Goal: Information Seeking & Learning: Learn about a topic

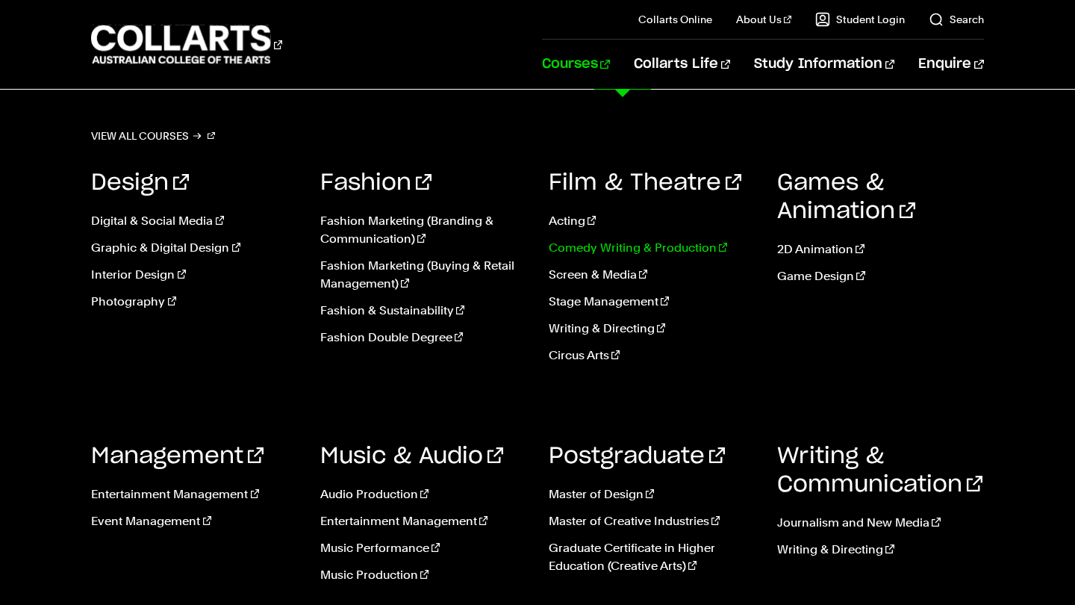
click at [591, 243] on link "Comedy Writing & Production" at bounding box center [652, 248] width 206 height 18
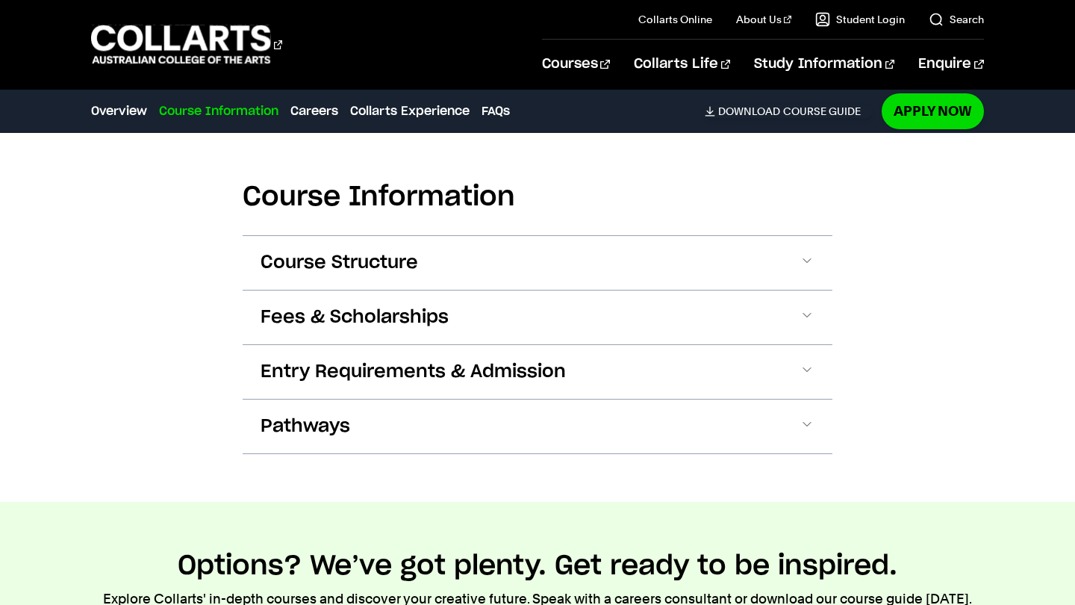
click at [626, 256] on button "Course Structure" at bounding box center [538, 263] width 590 height 54
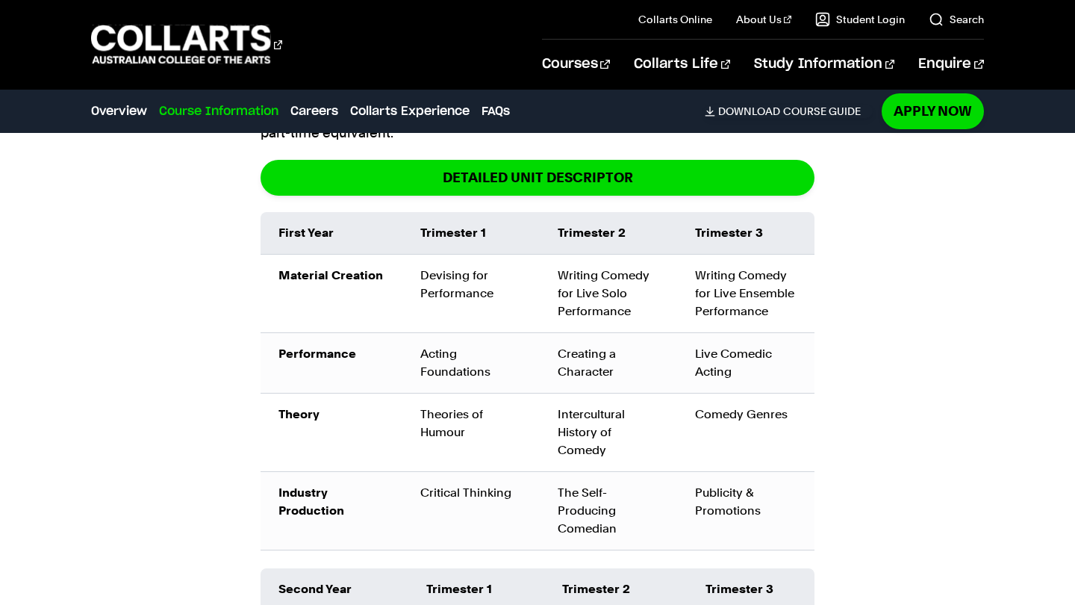
scroll to position [1865, 0]
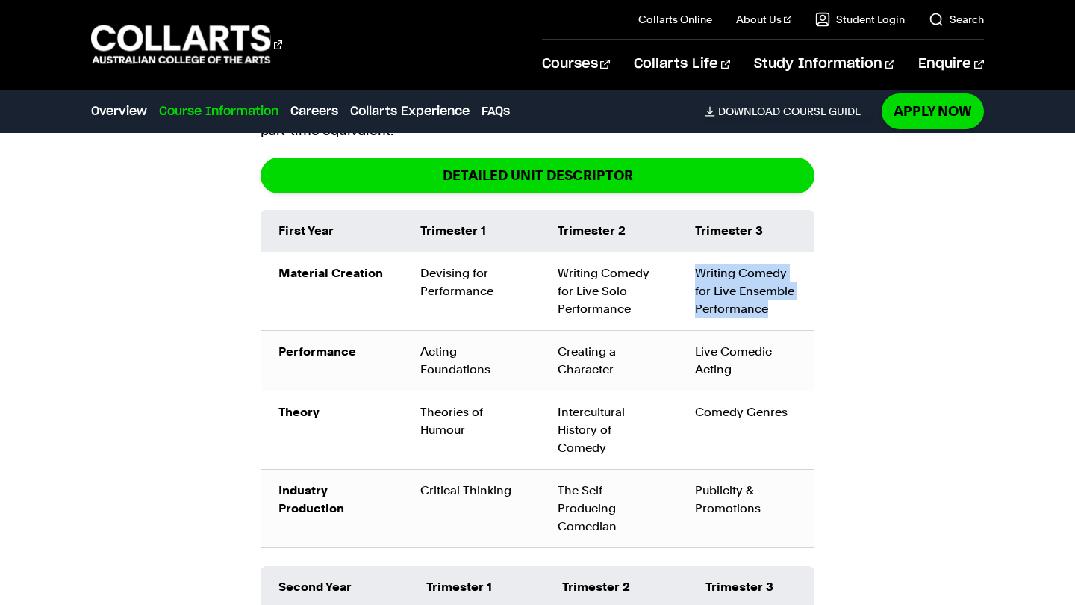
drag, startPoint x: 695, startPoint y: 271, endPoint x: 811, endPoint y: 320, distance: 125.8
click at [811, 320] on td "Writing Comedy for Live Ensemble Performance" at bounding box center [745, 291] width 137 height 78
drag, startPoint x: 732, startPoint y: 339, endPoint x: 721, endPoint y: 340, distance: 12.0
click at [731, 340] on td "Live Comedic Acting" at bounding box center [745, 361] width 137 height 60
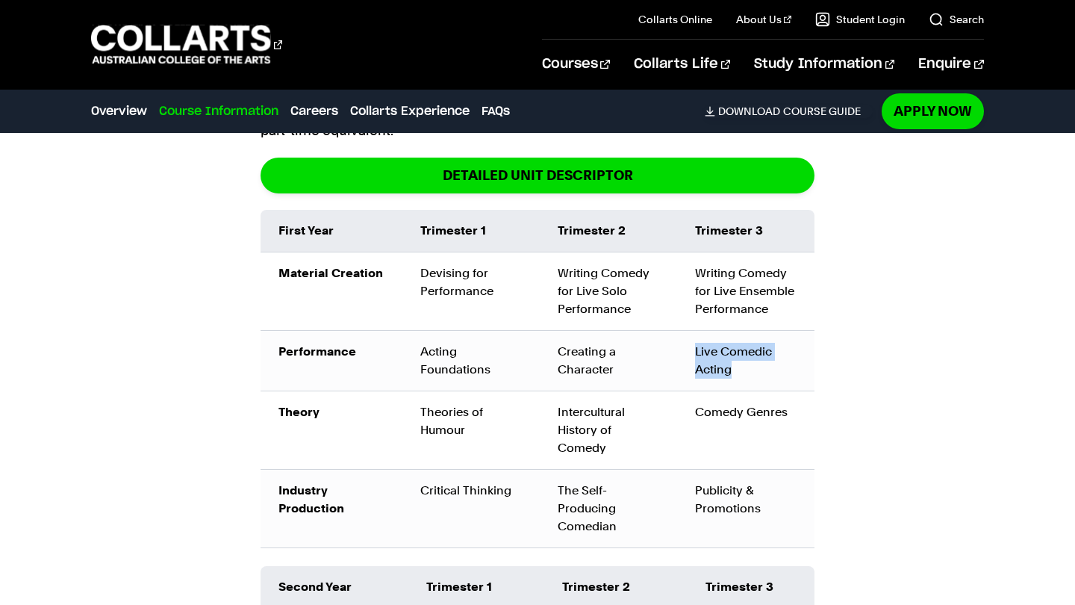
drag, startPoint x: 697, startPoint y: 346, endPoint x: 777, endPoint y: 386, distance: 89.8
click at [778, 386] on td "Live Comedic Acting" at bounding box center [745, 361] width 137 height 60
click at [792, 505] on div "Publicity & Promotions" at bounding box center [746, 500] width 102 height 36
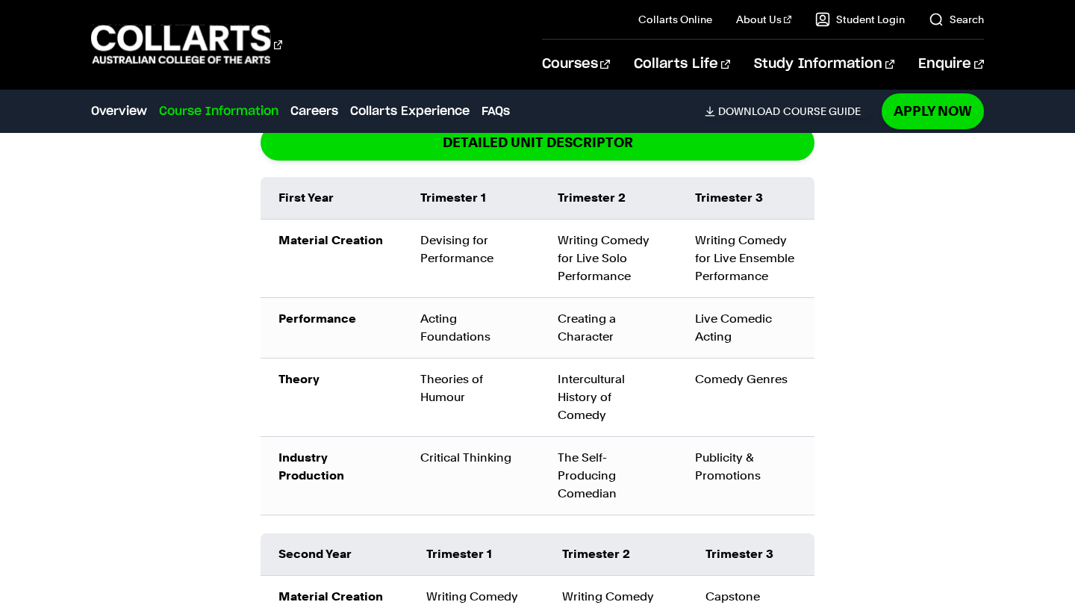
scroll to position [1907, 0]
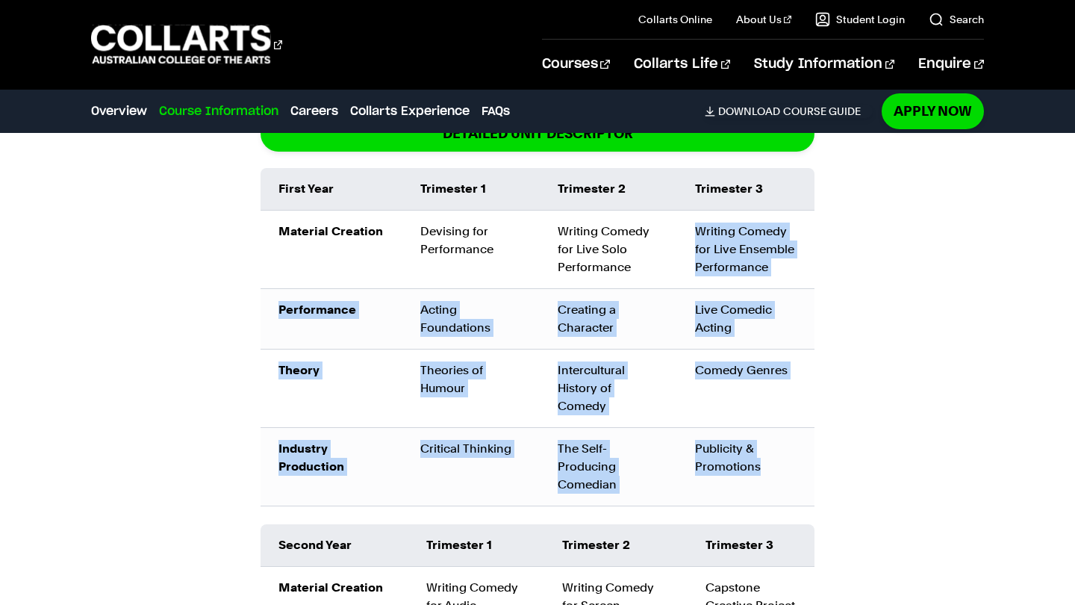
drag, startPoint x: 771, startPoint y: 481, endPoint x: 683, endPoint y: 225, distance: 270.1
click at [683, 225] on tbody "Material Creation Devising for Performance Writing Comedy for Live Solo Perform…" at bounding box center [538, 359] width 554 height 296
click at [683, 225] on td "Writing Comedy for Live Ensemble Performance" at bounding box center [745, 250] width 137 height 78
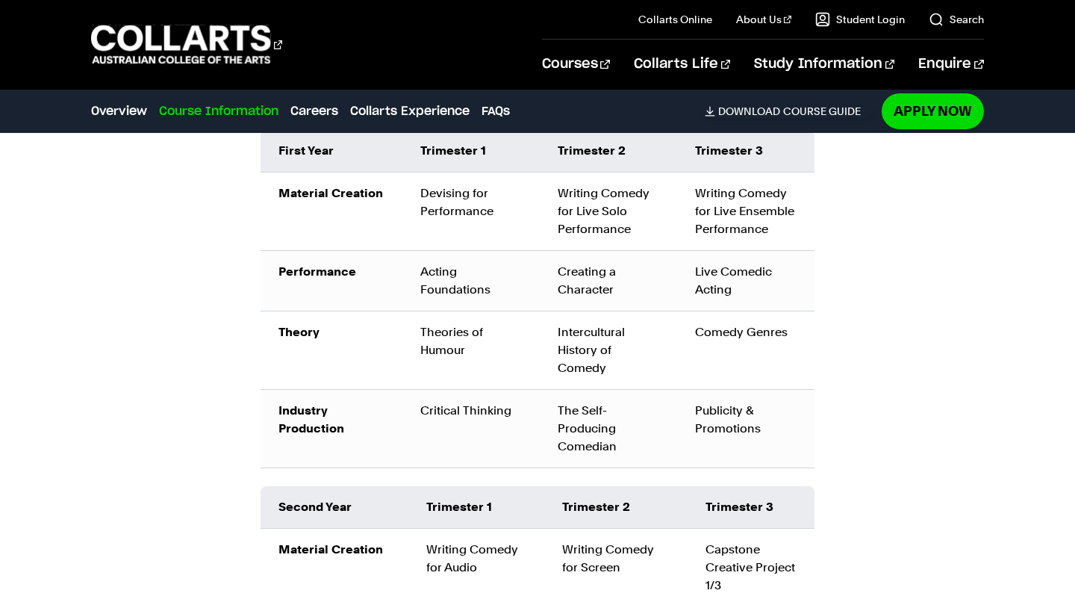
scroll to position [1943, 0]
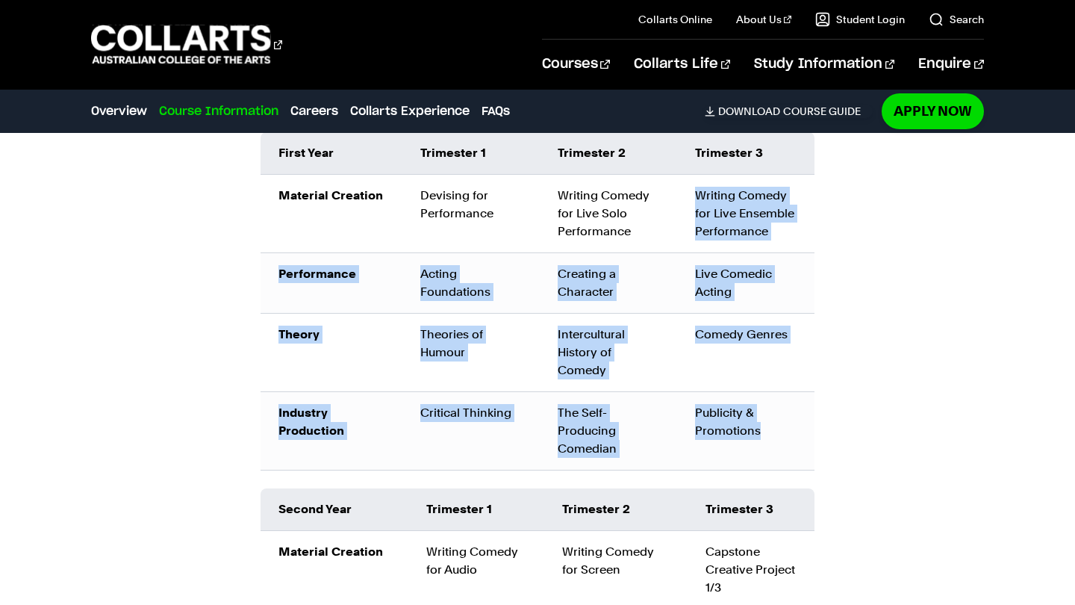
drag, startPoint x: 768, startPoint y: 425, endPoint x: 692, endPoint y: 179, distance: 257.2
click at [692, 179] on tbody "Material Creation Devising for Performance Writing Comedy for Live Solo Perform…" at bounding box center [538, 323] width 554 height 296
click at [706, 231] on td "Writing Comedy for Live Ensemble Performance" at bounding box center [745, 214] width 137 height 78
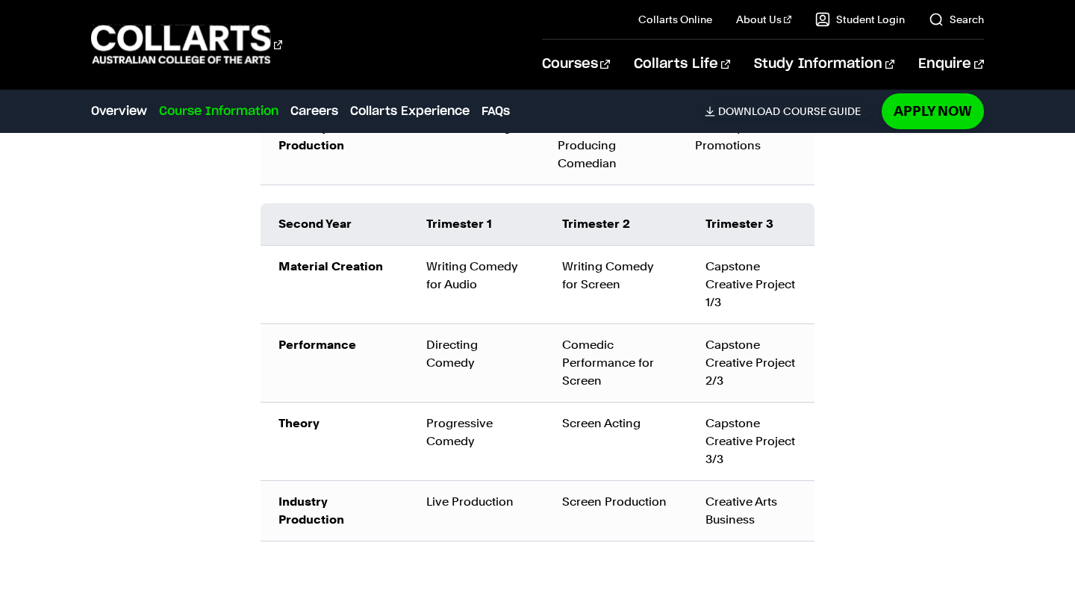
scroll to position [2253, 0]
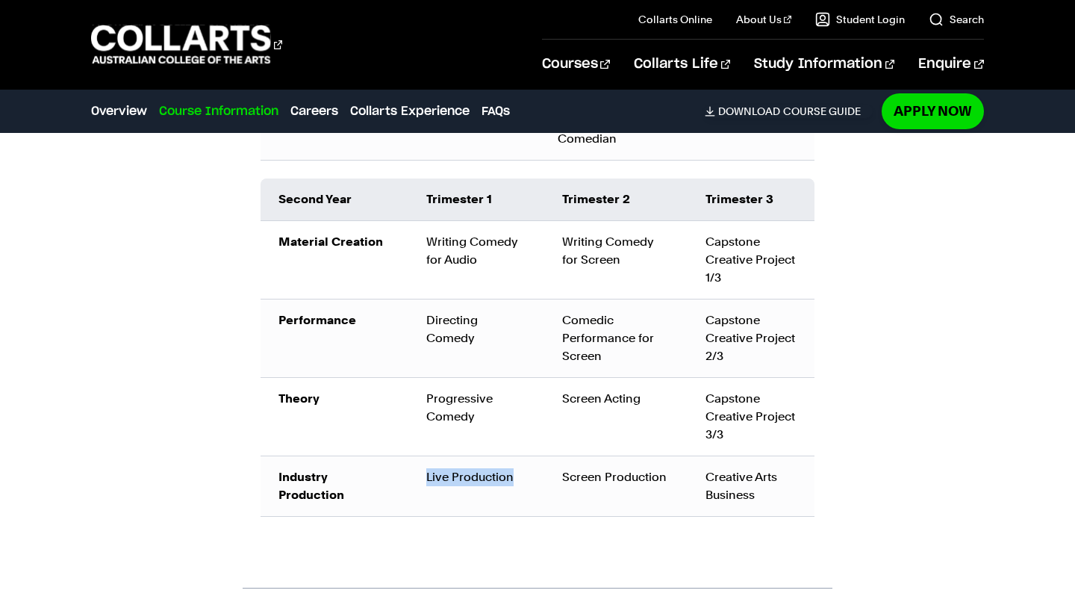
drag, startPoint x: 526, startPoint y: 477, endPoint x: 412, endPoint y: 476, distance: 114.3
click at [412, 476] on td "Live Production" at bounding box center [476, 486] width 137 height 60
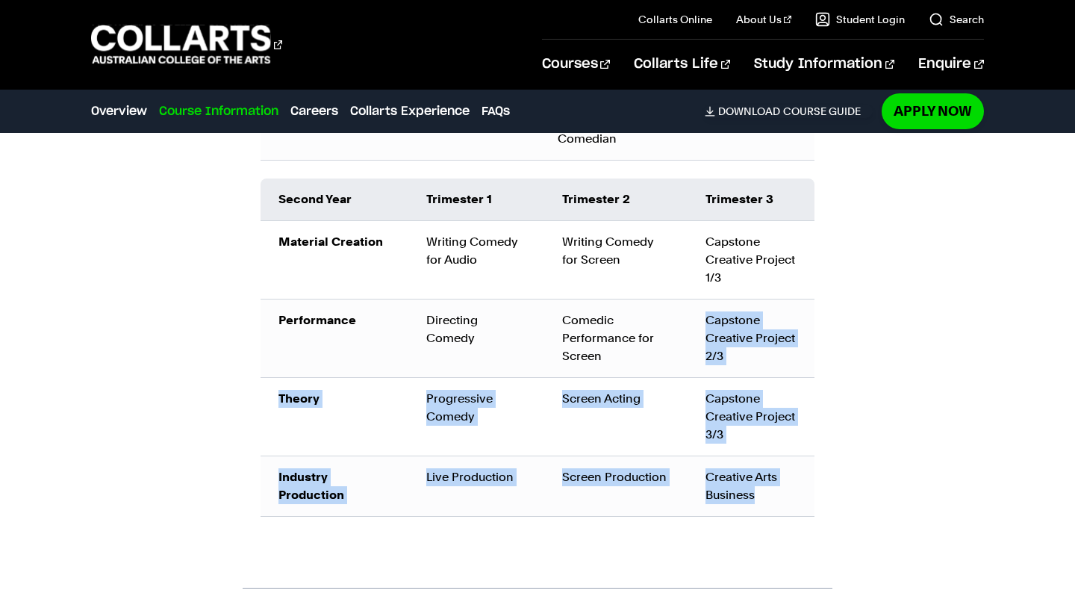
drag, startPoint x: 770, startPoint y: 488, endPoint x: 699, endPoint y: 319, distance: 183.7
click at [699, 319] on tbody "Material Creation Writing Comedy for Audio Writing Comedy for Screen Capstone C…" at bounding box center [538, 369] width 554 height 296
click at [904, 391] on div "Course Information Course Structure Bachelor of Performing Arts (Comedy) The Ba…" at bounding box center [537, 137] width 1075 height 1326
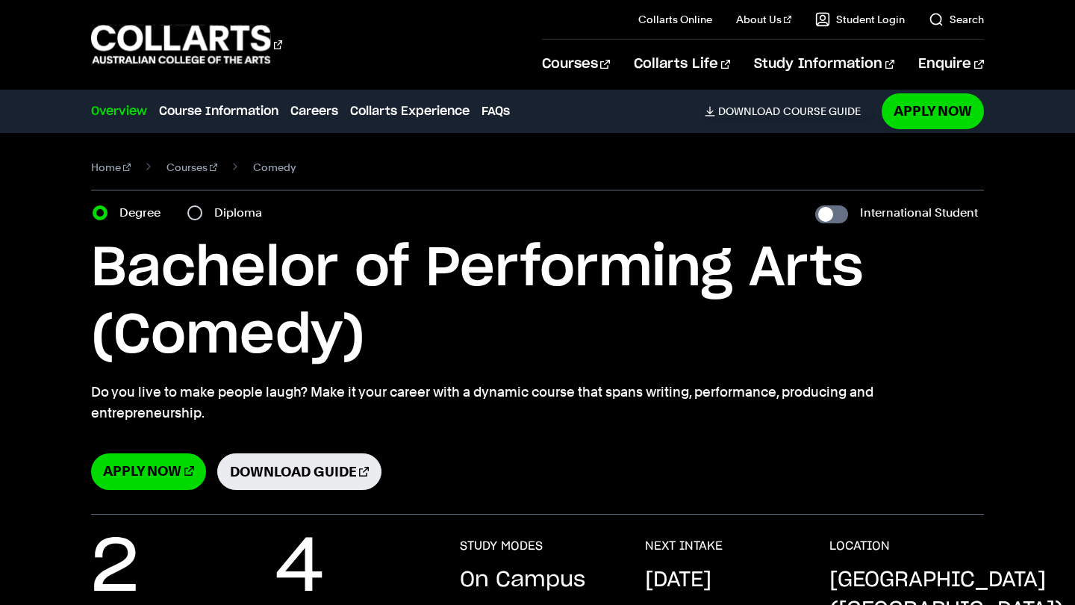
scroll to position [0, 0]
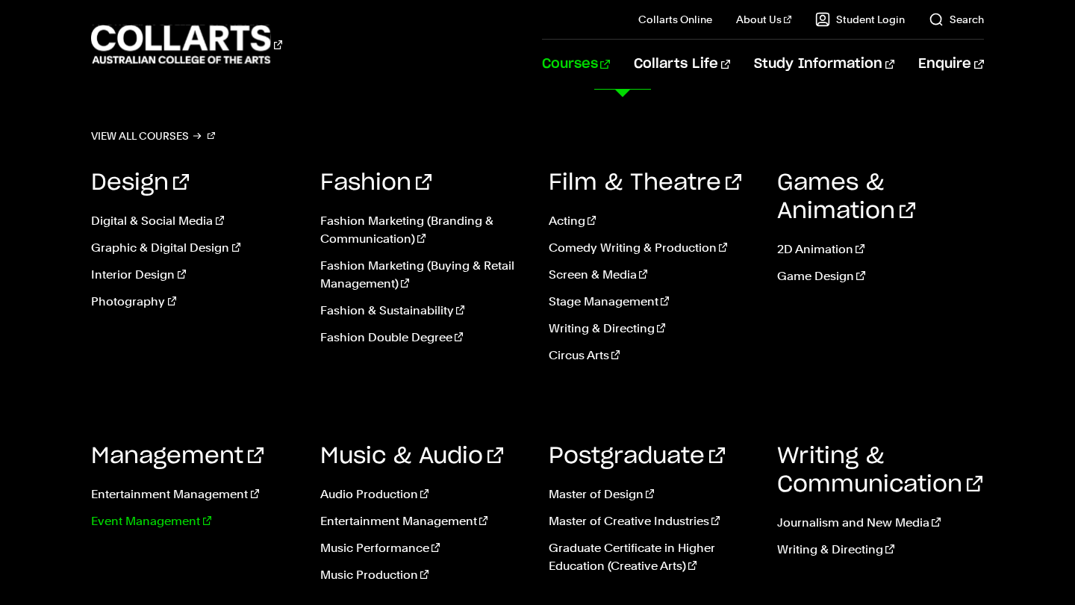
click at [197, 518] on link "Event Management" at bounding box center [194, 521] width 206 height 18
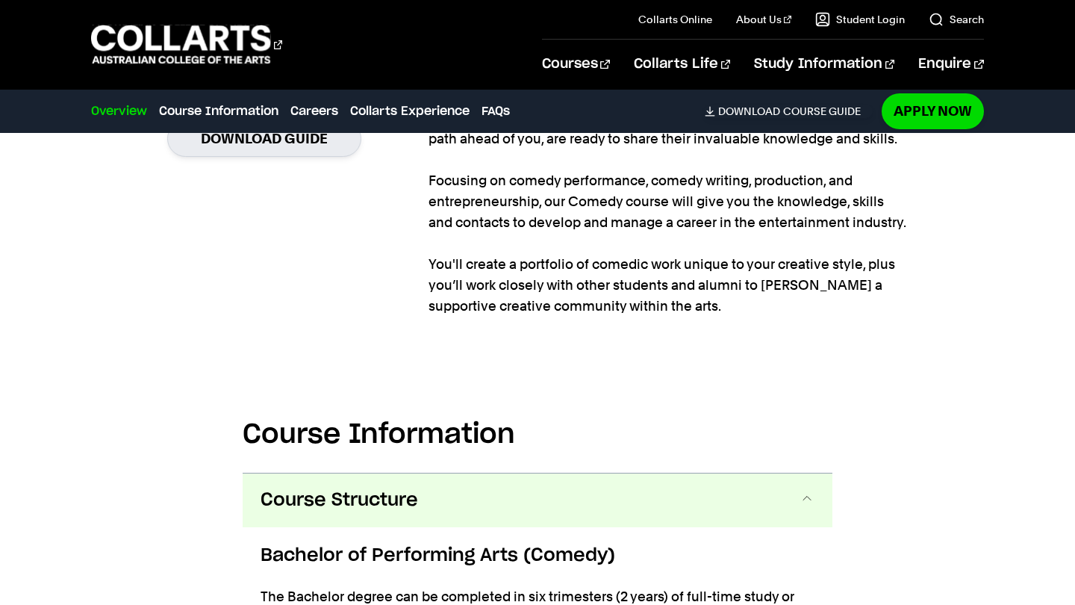
scroll to position [1472, 0]
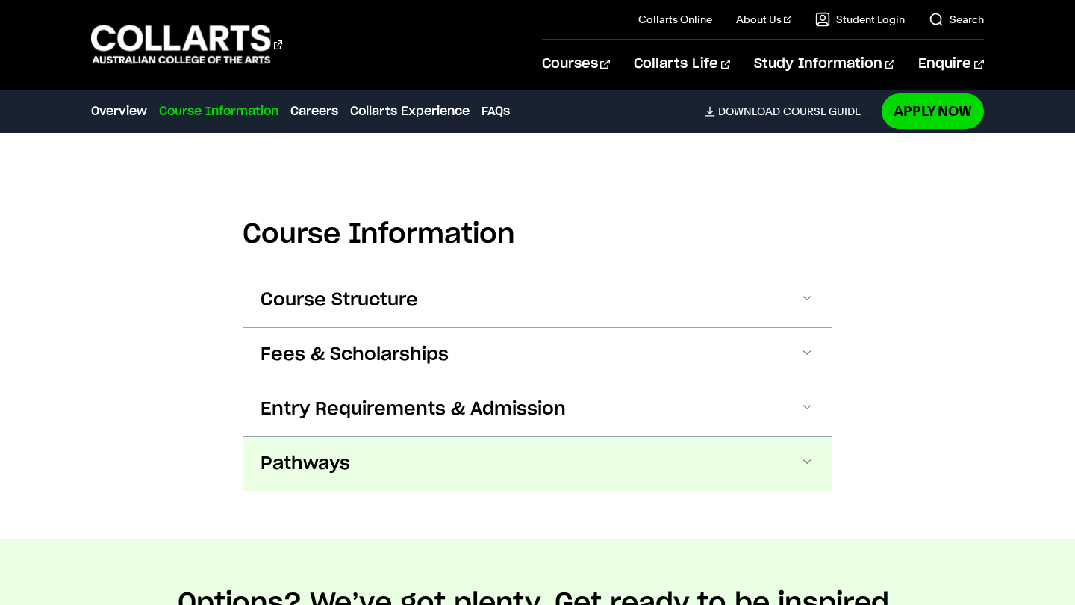
scroll to position [1596, 0]
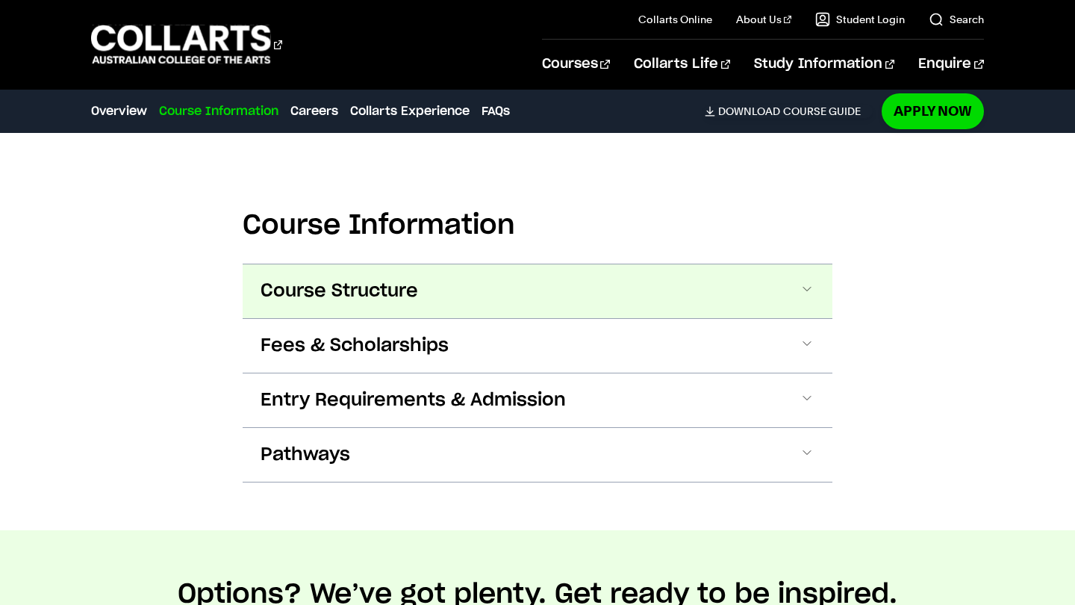
click at [576, 288] on button "Course Structure" at bounding box center [538, 291] width 590 height 54
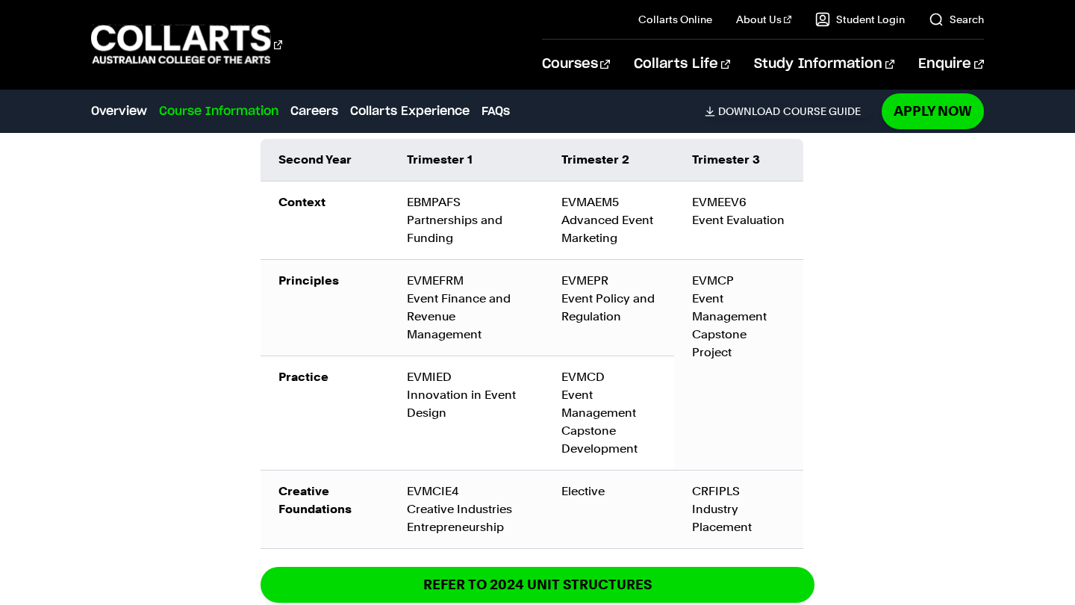
scroll to position [2374, 0]
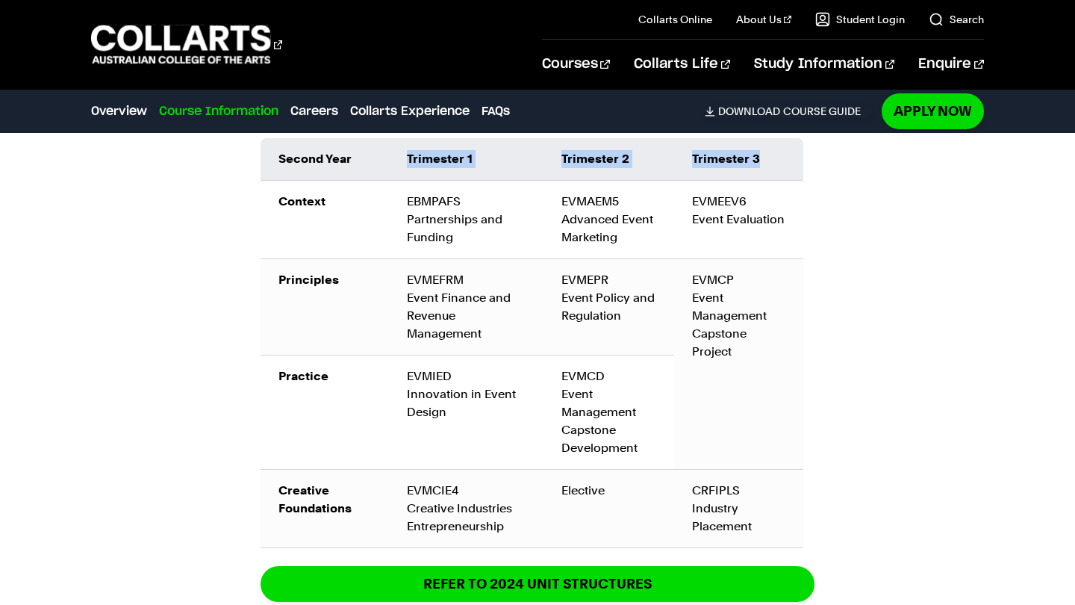
drag, startPoint x: 405, startPoint y: 153, endPoint x: 766, endPoint y: 203, distance: 364.8
click at [766, 203] on table "Second Year Trimester 1 Trimester 2 Trimester 3 Context EBMPAFS Partnerships an…" at bounding box center [532, 343] width 543 height 410
click at [776, 500] on div "CRFIPLS Industry Placement" at bounding box center [738, 509] width 93 height 54
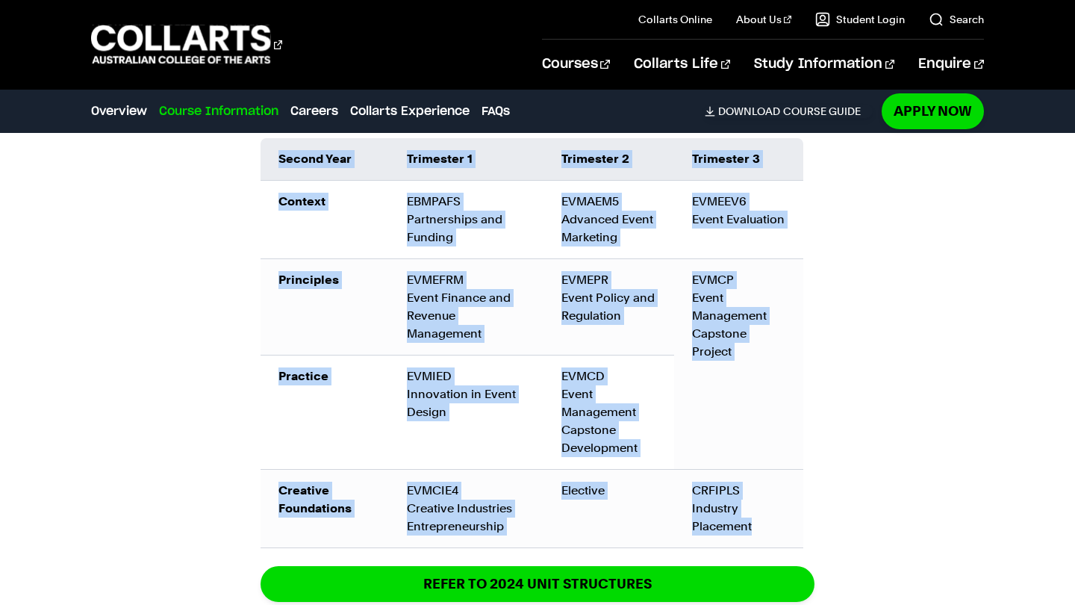
drag, startPoint x: 273, startPoint y: 157, endPoint x: 765, endPoint y: 539, distance: 622.5
click at [765, 539] on table "Second Year Trimester 1 Trimester 2 Trimester 3 Context EBMPAFS Partnerships an…" at bounding box center [532, 343] width 543 height 410
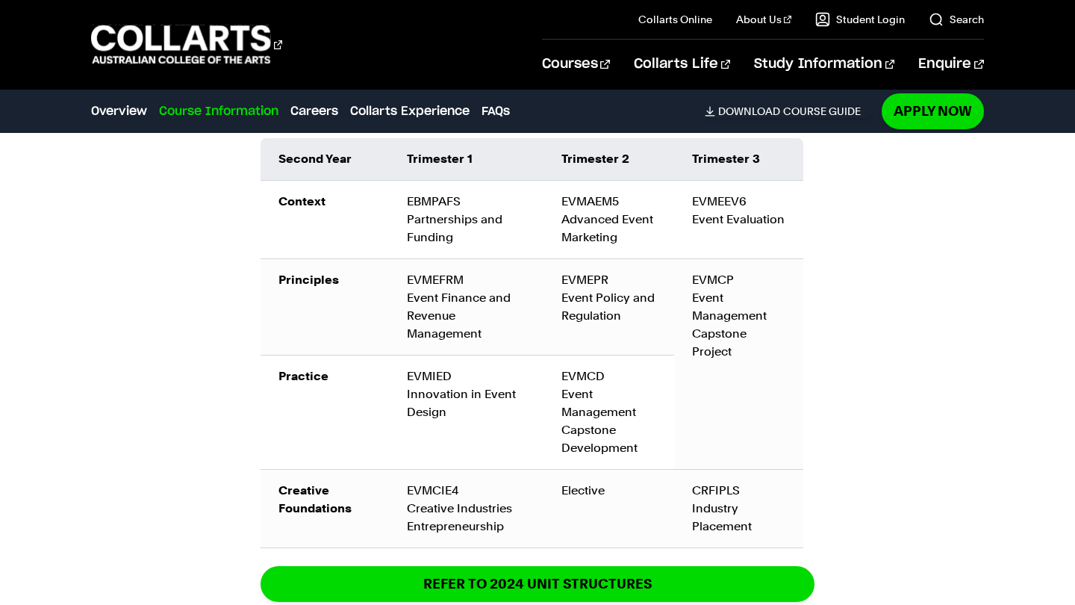
click at [774, 533] on div "CRFIPLS Industry Placement" at bounding box center [738, 509] width 93 height 54
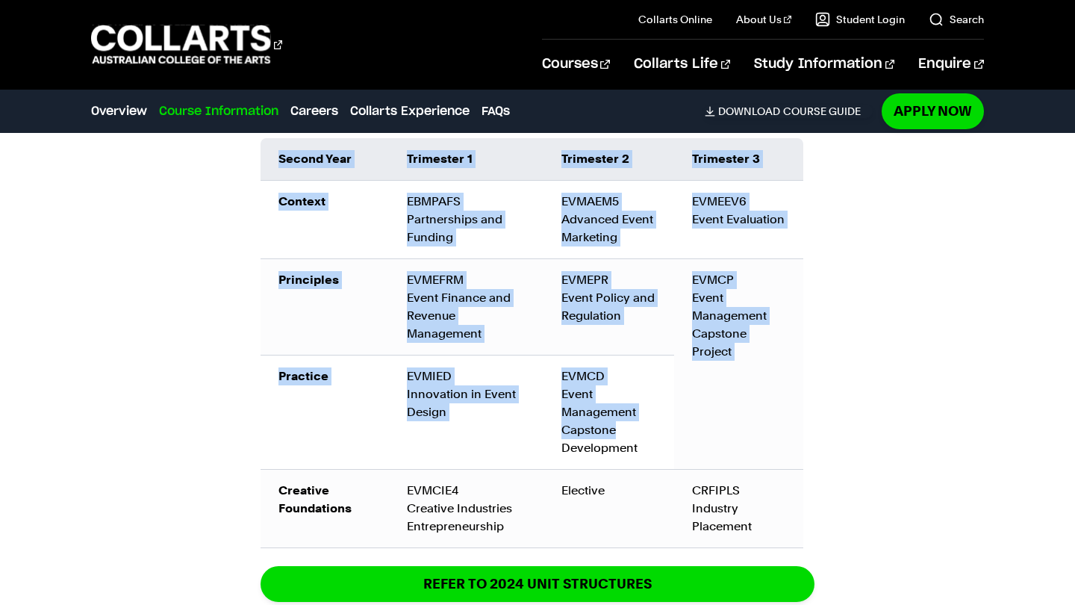
drag, startPoint x: 272, startPoint y: 149, endPoint x: 628, endPoint y: 420, distance: 447.6
click at [628, 420] on table "Second Year Trimester 1 Trimester 2 Trimester 3 Context EBMPAFS Partnerships an…" at bounding box center [532, 343] width 543 height 410
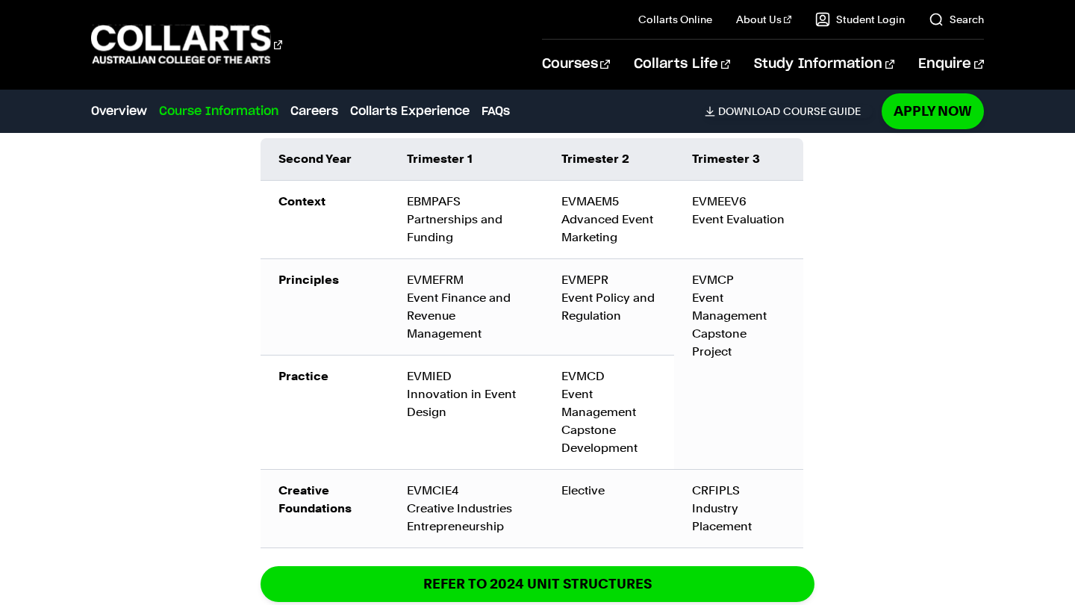
click at [859, 531] on div "Course Information Course Structure Bachelor of Event Management The Bachelor d…" at bounding box center [537, 123] width 1075 height 1522
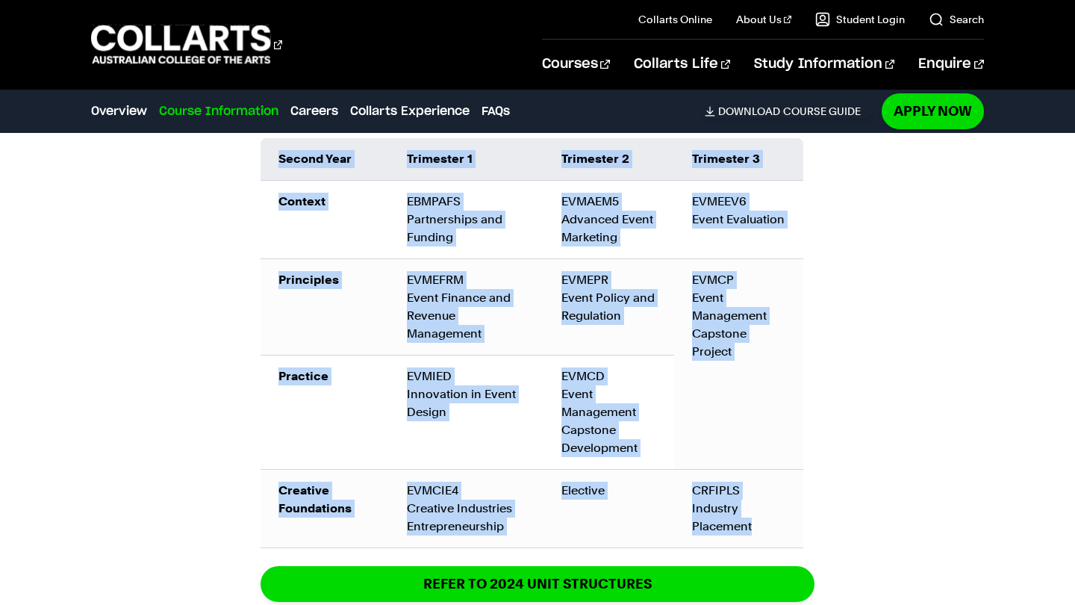
drag, startPoint x: 765, startPoint y: 529, endPoint x: 221, endPoint y: 203, distance: 634.0
click at [221, 203] on div "Course Information Course Structure Bachelor of Event Management The Bachelor d…" at bounding box center [537, 123] width 1075 height 1522
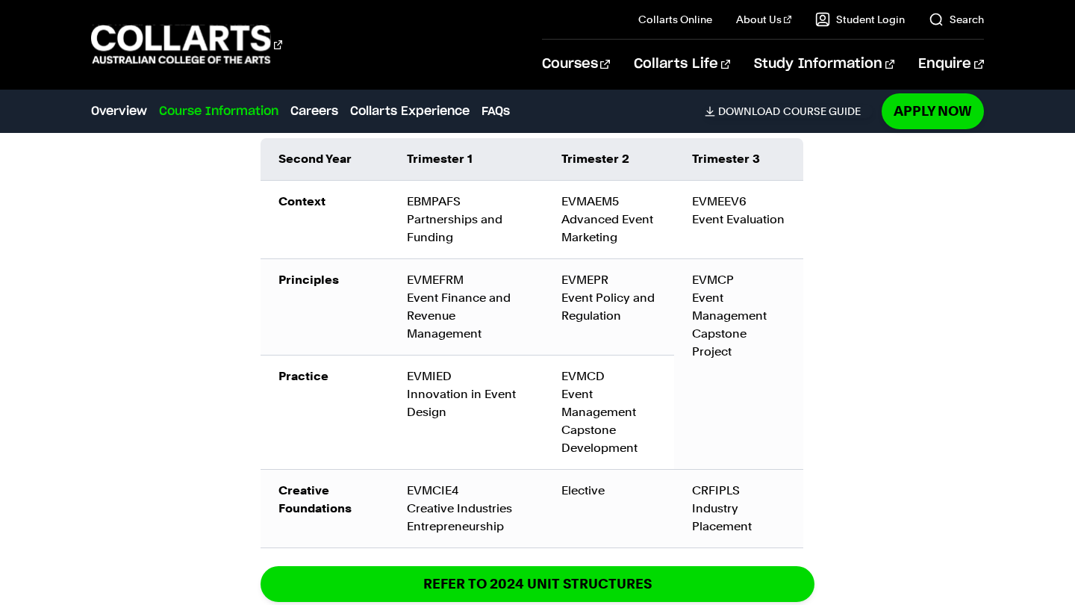
click at [830, 272] on div "Bachelor of Event Management The Bachelor degree can be completed in six trimes…" at bounding box center [538, 106] width 590 height 1130
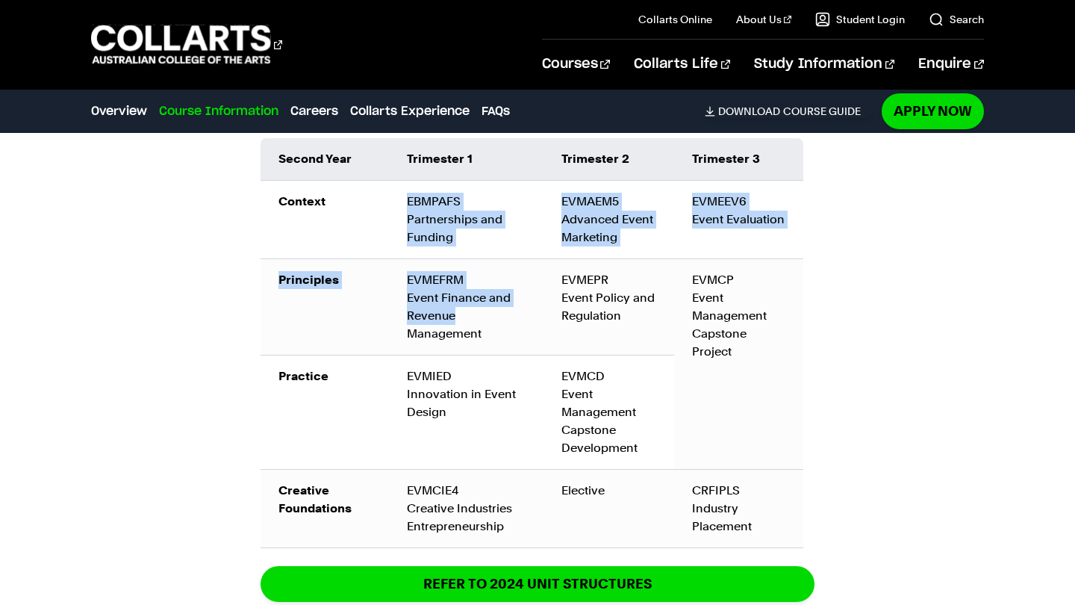
drag, startPoint x: 399, startPoint y: 196, endPoint x: 477, endPoint y: 321, distance: 147.5
click at [477, 321] on tbody "Context EBMPAFS Partnerships and Funding EVMAEM5 Advanced Event Marketing EVMEE…" at bounding box center [532, 364] width 543 height 367
click at [477, 321] on td "EVMEFRM Event Finance and Revenue Management" at bounding box center [466, 307] width 155 height 96
drag, startPoint x: 402, startPoint y: 217, endPoint x: 476, endPoint y: 260, distance: 85.7
click at [476, 260] on tbody "Context EBMPAFS Partnerships and Funding EVMAEM5 Advanced Event Marketing EVMEE…" at bounding box center [532, 364] width 543 height 367
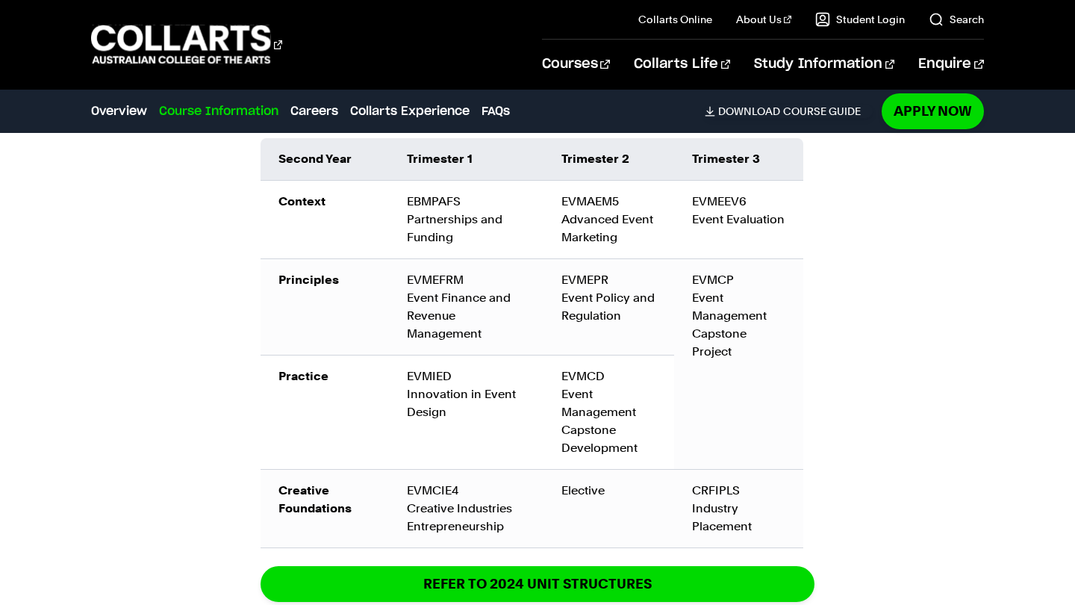
click at [399, 284] on td "EVMEFRM Event Finance and Revenue Management" at bounding box center [466, 307] width 155 height 96
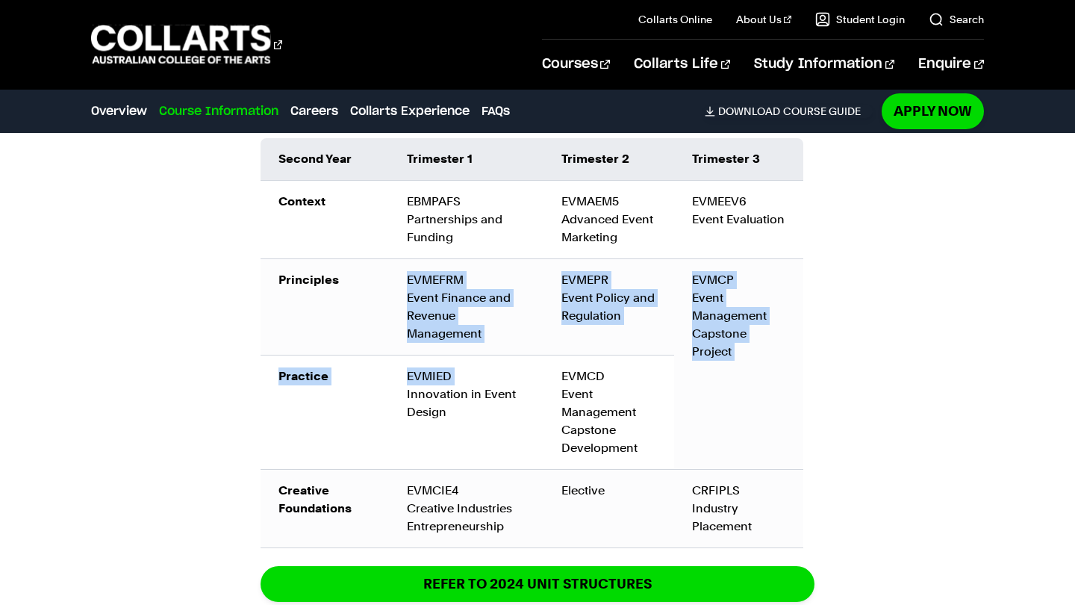
drag, startPoint x: 399, startPoint y: 284, endPoint x: 497, endPoint y: 367, distance: 127.6
click at [497, 367] on tbody "Context EBMPAFS Partnerships and Funding EVMAEM5 Advanced Event Marketing EVMEE…" at bounding box center [532, 364] width 543 height 367
click at [497, 367] on div "EVMIED Innovation in Event Design" at bounding box center [466, 394] width 119 height 54
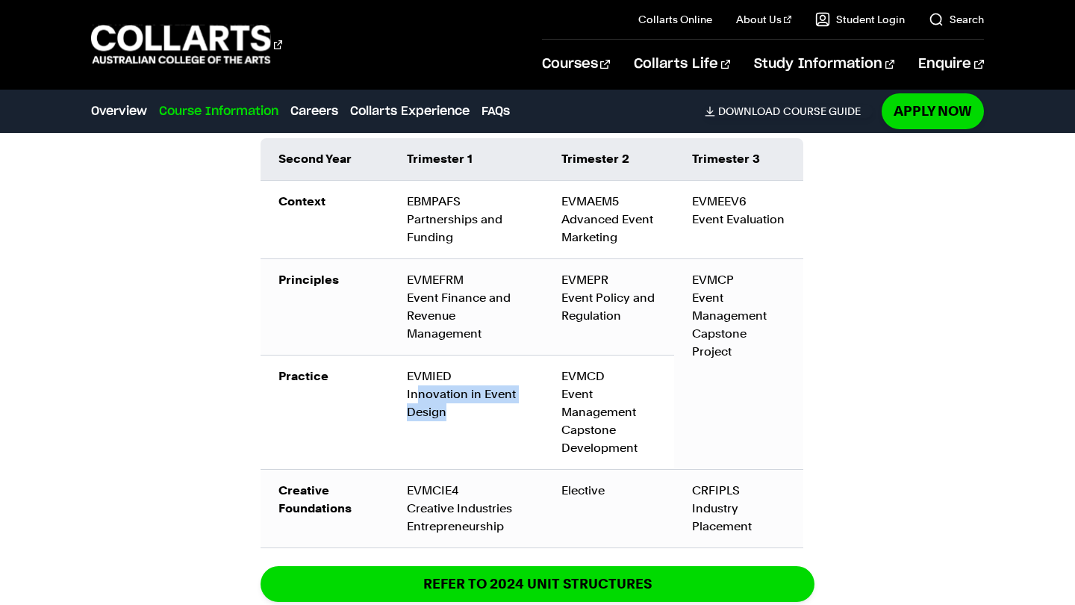
drag, startPoint x: 418, startPoint y: 386, endPoint x: 449, endPoint y: 411, distance: 39.9
click at [449, 411] on div "EVMIED Innovation in Event Design" at bounding box center [466, 394] width 119 height 54
click at [439, 426] on td "EVMIED Innovation in Event Design" at bounding box center [466, 412] width 155 height 114
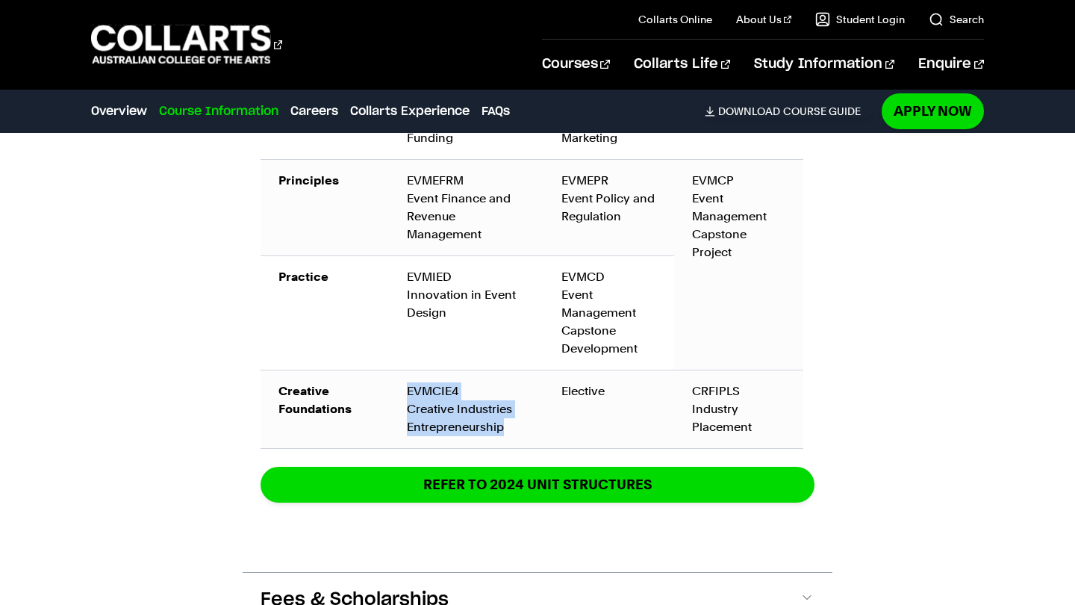
drag, startPoint x: 400, startPoint y: 385, endPoint x: 526, endPoint y: 436, distance: 135.6
click at [526, 436] on td "EVMCIE4 Creative Industries Entrepreneurship" at bounding box center [466, 409] width 155 height 78
click at [711, 376] on td "CRFIPLS Industry Placement" at bounding box center [738, 409] width 129 height 78
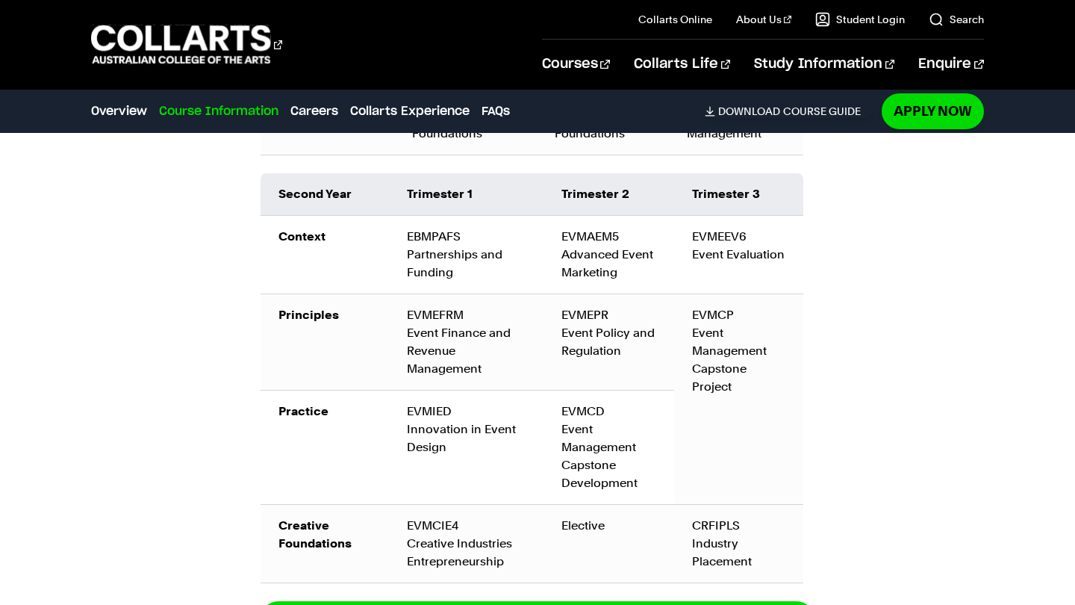
scroll to position [2339, 0]
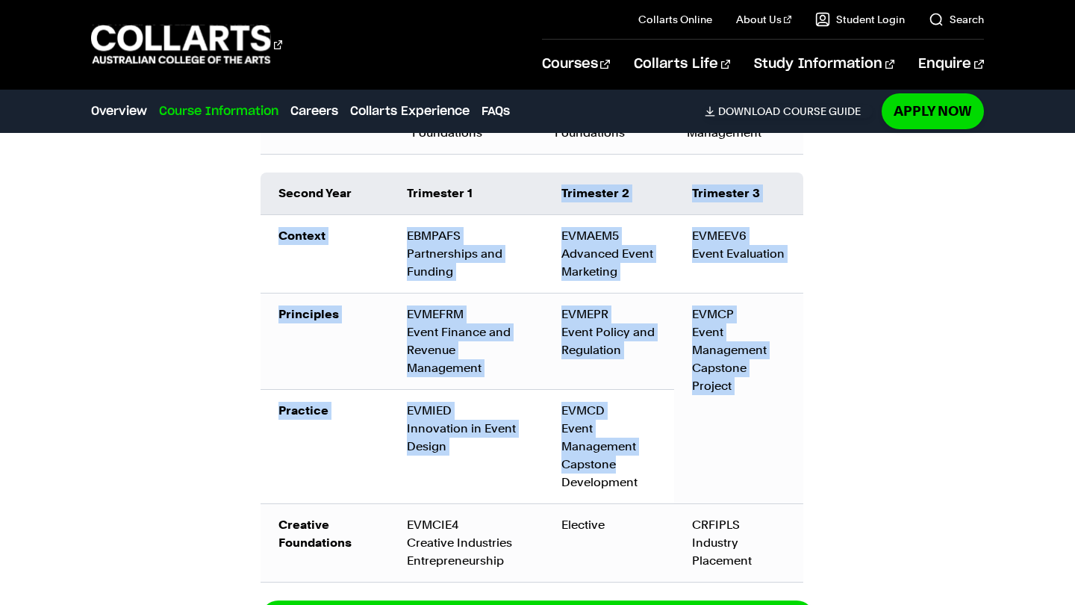
drag, startPoint x: 559, startPoint y: 184, endPoint x: 649, endPoint y: 467, distance: 296.4
click at [649, 467] on table "Second Year Trimester 1 Trimester 2 Trimester 3 Context EBMPAFS Partnerships an…" at bounding box center [532, 377] width 543 height 410
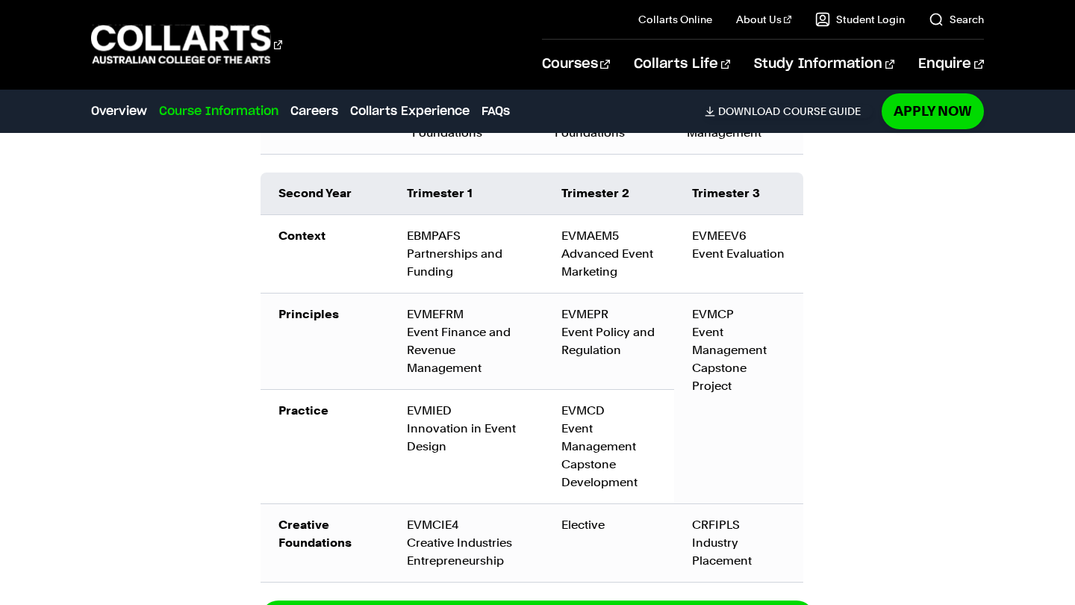
click at [648, 465] on div "EVMCD Event Management Capstone Development" at bounding box center [608, 447] width 95 height 90
drag, startPoint x: 648, startPoint y: 481, endPoint x: 555, endPoint y: 394, distance: 127.3
click at [555, 394] on td "EVMCD Event Management Capstone Development" at bounding box center [609, 447] width 131 height 114
drag, startPoint x: 629, startPoint y: 354, endPoint x: 554, endPoint y: 320, distance: 82.2
click at [554, 319] on td "EVMEPR Event Policy and Regulation" at bounding box center [609, 341] width 131 height 96
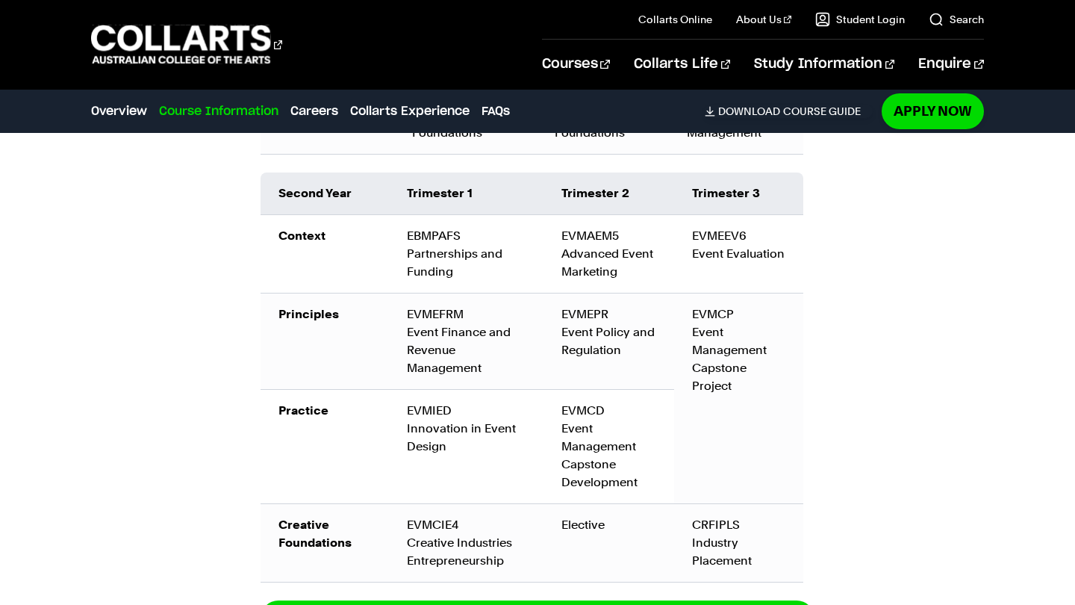
click at [637, 379] on td "EVMEPR Event Policy and Regulation" at bounding box center [609, 341] width 131 height 96
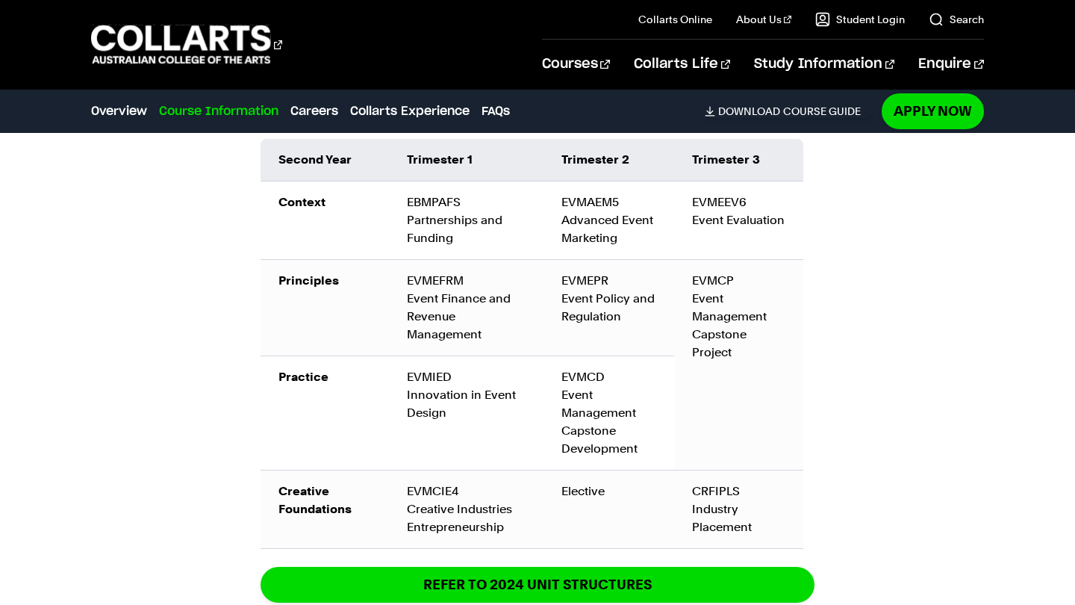
drag, startPoint x: 693, startPoint y: 487, endPoint x: 798, endPoint y: 523, distance: 111.2
click at [700, 487] on div "CRFIPLS Industry Placement" at bounding box center [738, 509] width 93 height 54
click at [793, 523] on td "CRFIPLS Industry Placement" at bounding box center [738, 509] width 129 height 78
click at [720, 497] on div "CRFIPLS Industry Placement" at bounding box center [738, 509] width 93 height 54
drag, startPoint x: 698, startPoint y: 490, endPoint x: 778, endPoint y: 544, distance: 96.3
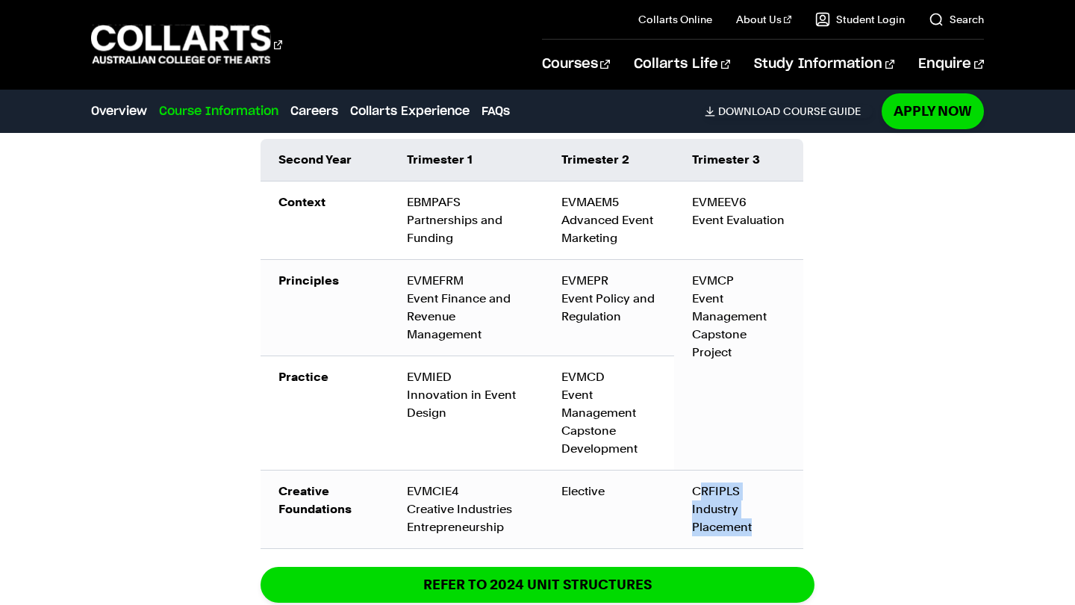
click at [778, 544] on td "CRFIPLS Industry Placement" at bounding box center [738, 509] width 129 height 78
drag, startPoint x: 778, startPoint y: 544, endPoint x: 694, endPoint y: 493, distance: 97.8
click at [694, 493] on td "CRFIPLS Industry Placement" at bounding box center [738, 509] width 129 height 78
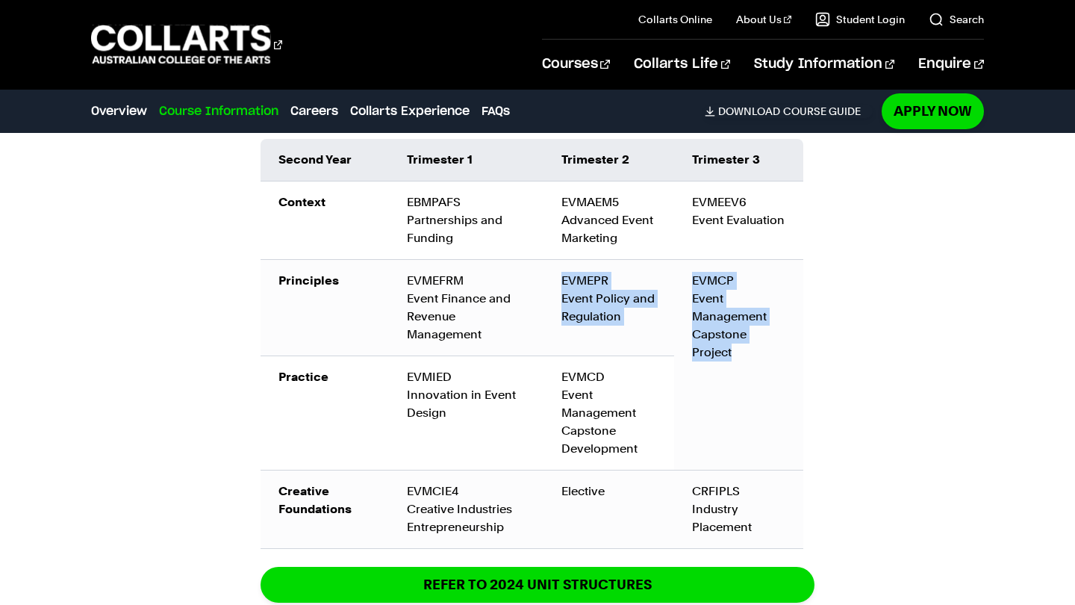
drag, startPoint x: 741, startPoint y: 361, endPoint x: 672, endPoint y: 261, distance: 121.8
click at [672, 261] on tr "Principles EVMEFRM Event Finance and Revenue Management EVMEPR Event Policy and…" at bounding box center [532, 308] width 543 height 96
click at [674, 264] on td "EVMEPR Event Policy and Regulation" at bounding box center [609, 308] width 131 height 96
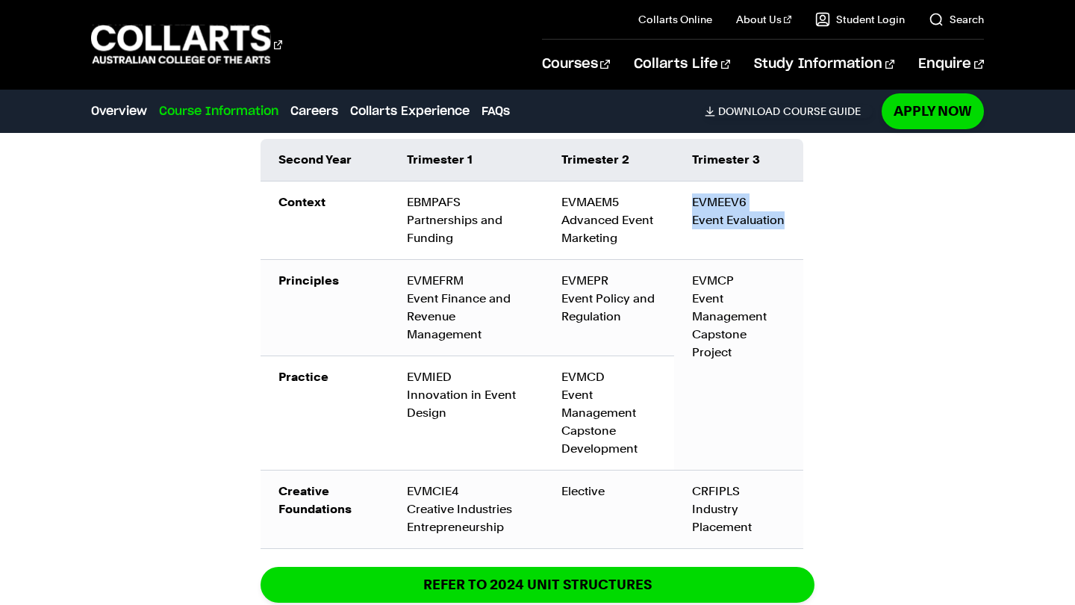
drag, startPoint x: 783, startPoint y: 224, endPoint x: 685, endPoint y: 199, distance: 100.9
click at [685, 199] on td "EVMEEV6 Event Evaluation" at bounding box center [738, 220] width 129 height 78
click at [863, 326] on div "Course Information Course Structure Bachelor of Event Management The Bachelor d…" at bounding box center [537, 123] width 1075 height 1522
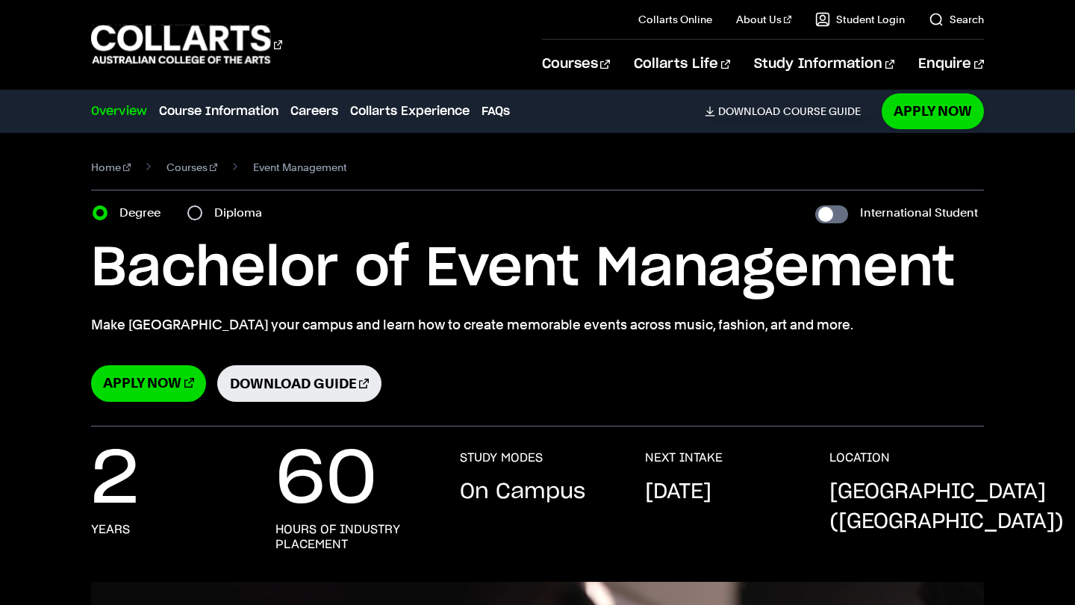
scroll to position [1, 0]
